Goal: Information Seeking & Learning: Check status

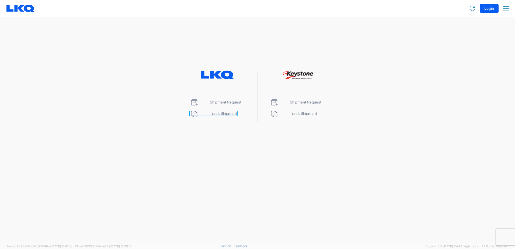
click at [227, 113] on span "Track Shipment" at bounding box center [223, 113] width 27 height 4
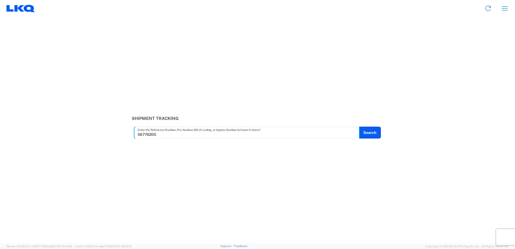
type input "56776205"
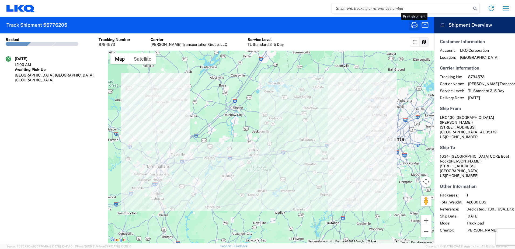
click at [415, 27] on icon "button" at bounding box center [414, 25] width 9 height 9
